Goal: Information Seeking & Learning: Learn about a topic

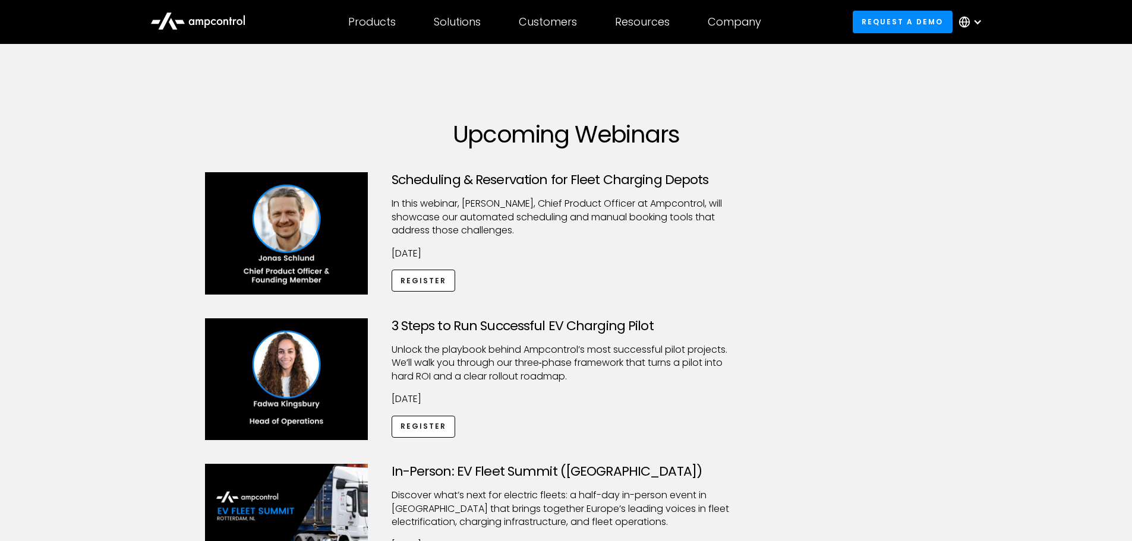
drag, startPoint x: 242, startPoint y: 85, endPoint x: 212, endPoint y: 28, distance: 64.6
click at [209, 19] on icon at bounding box center [197, 20] width 95 height 29
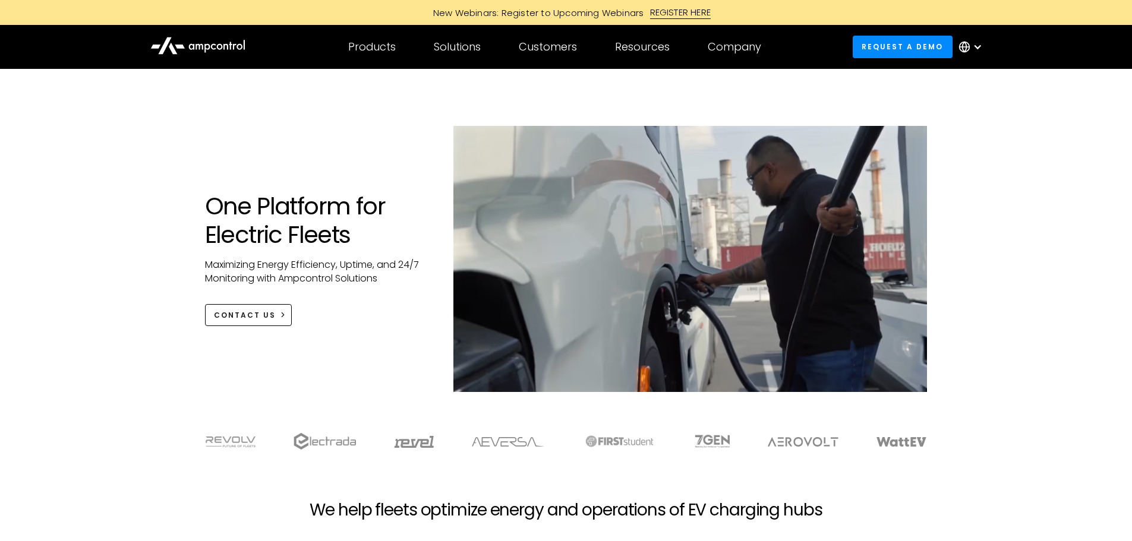
click at [176, 49] on icon at bounding box center [197, 45] width 95 height 28
